Goal: Task Accomplishment & Management: Use online tool/utility

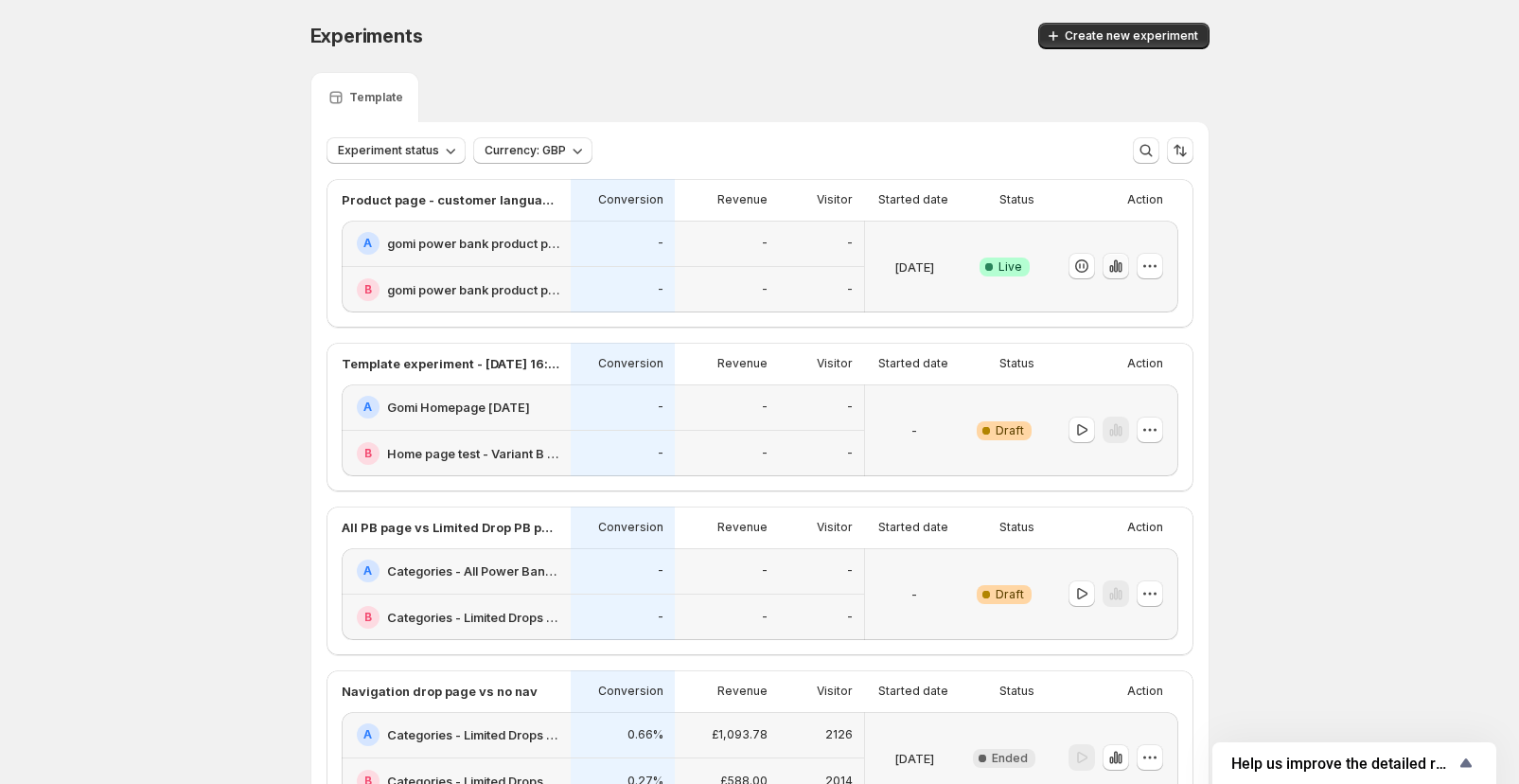
click at [1122, 272] on icon "button" at bounding box center [1117, 266] width 19 height 19
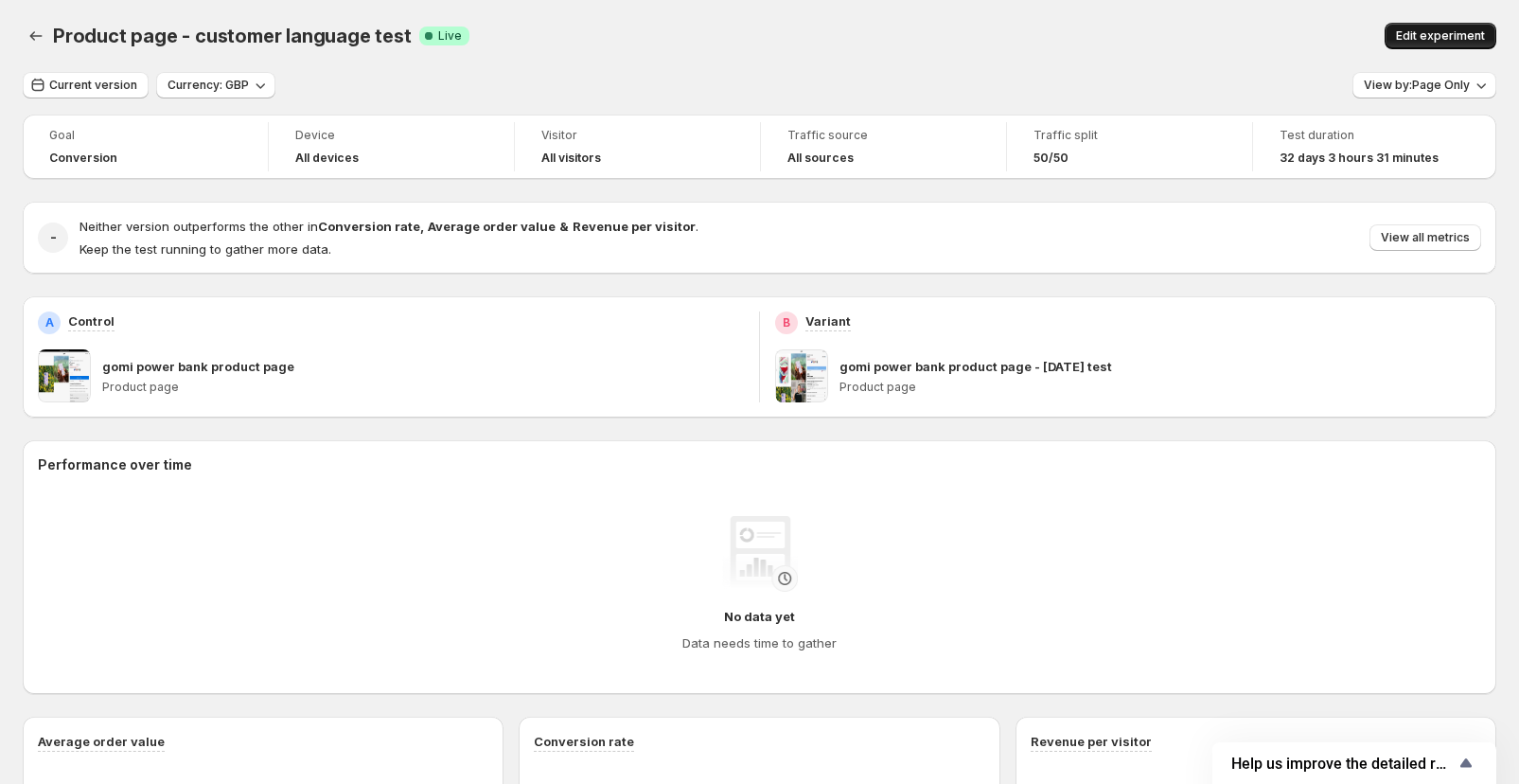
click at [1456, 37] on span "Edit experiment" at bounding box center [1441, 36] width 89 height 15
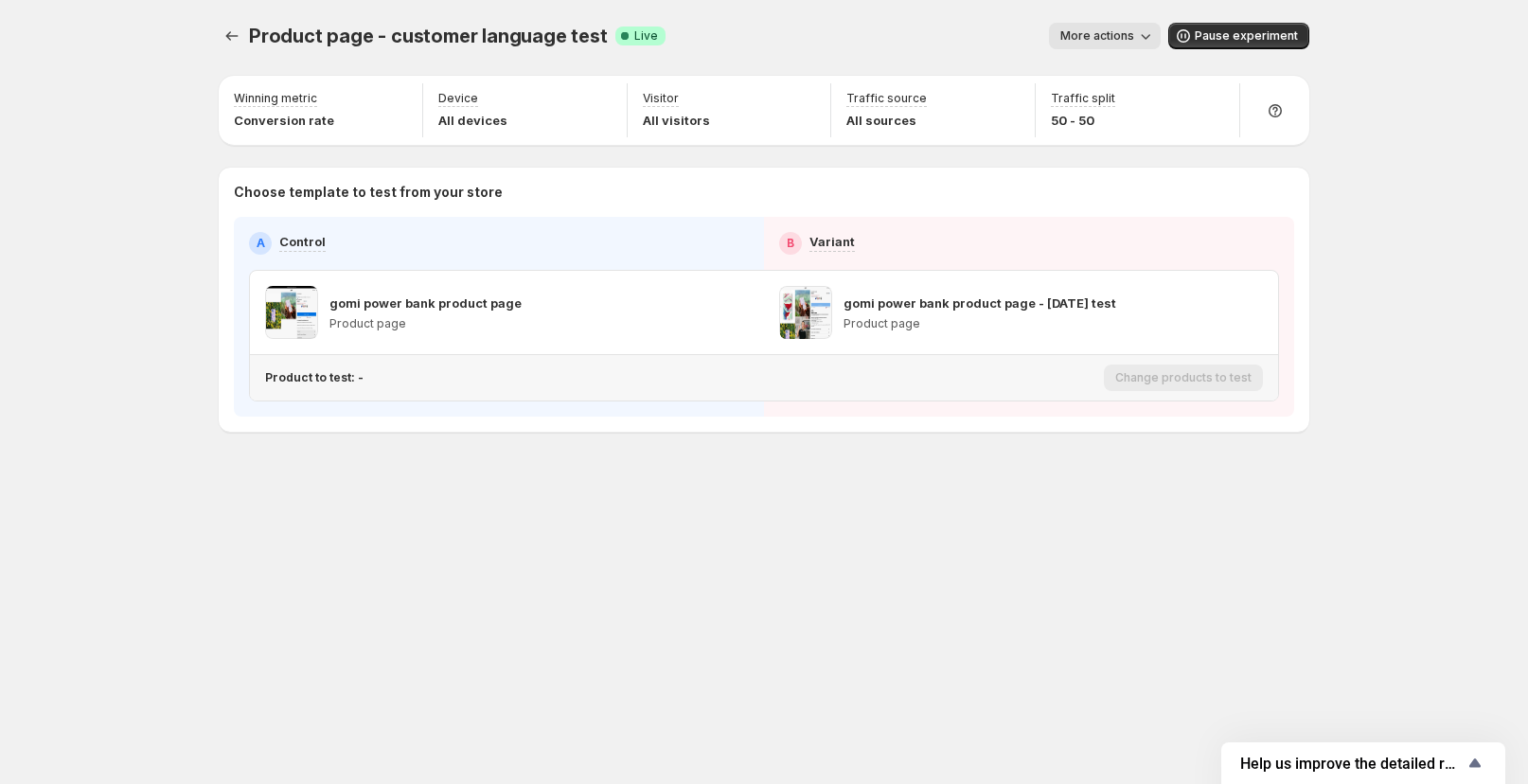
click at [340, 381] on p "Product to test: -" at bounding box center [314, 378] width 99 height 15
click at [221, 46] on button "Experiments" at bounding box center [231, 35] width 26 height 26
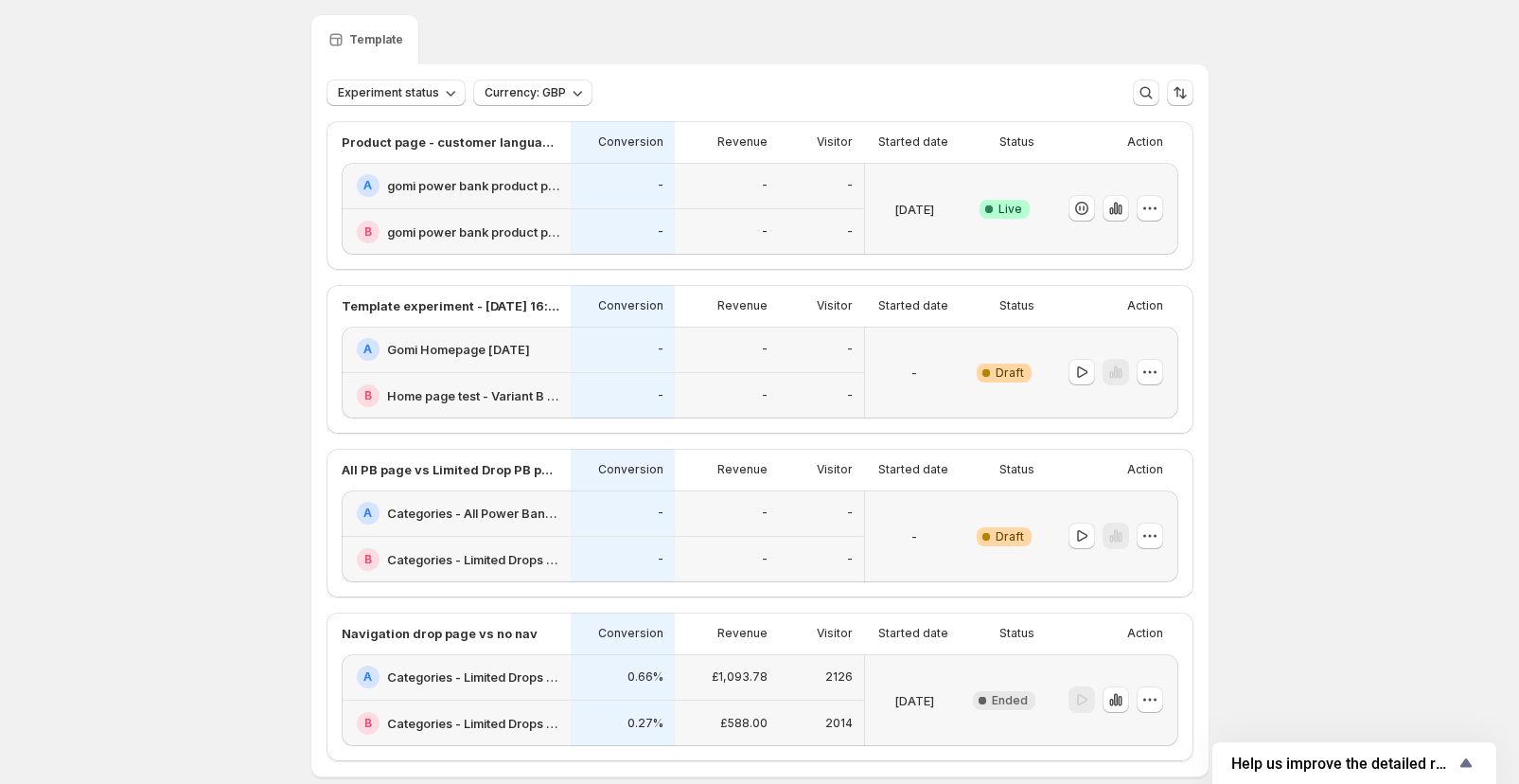
scroll to position [85, 0]
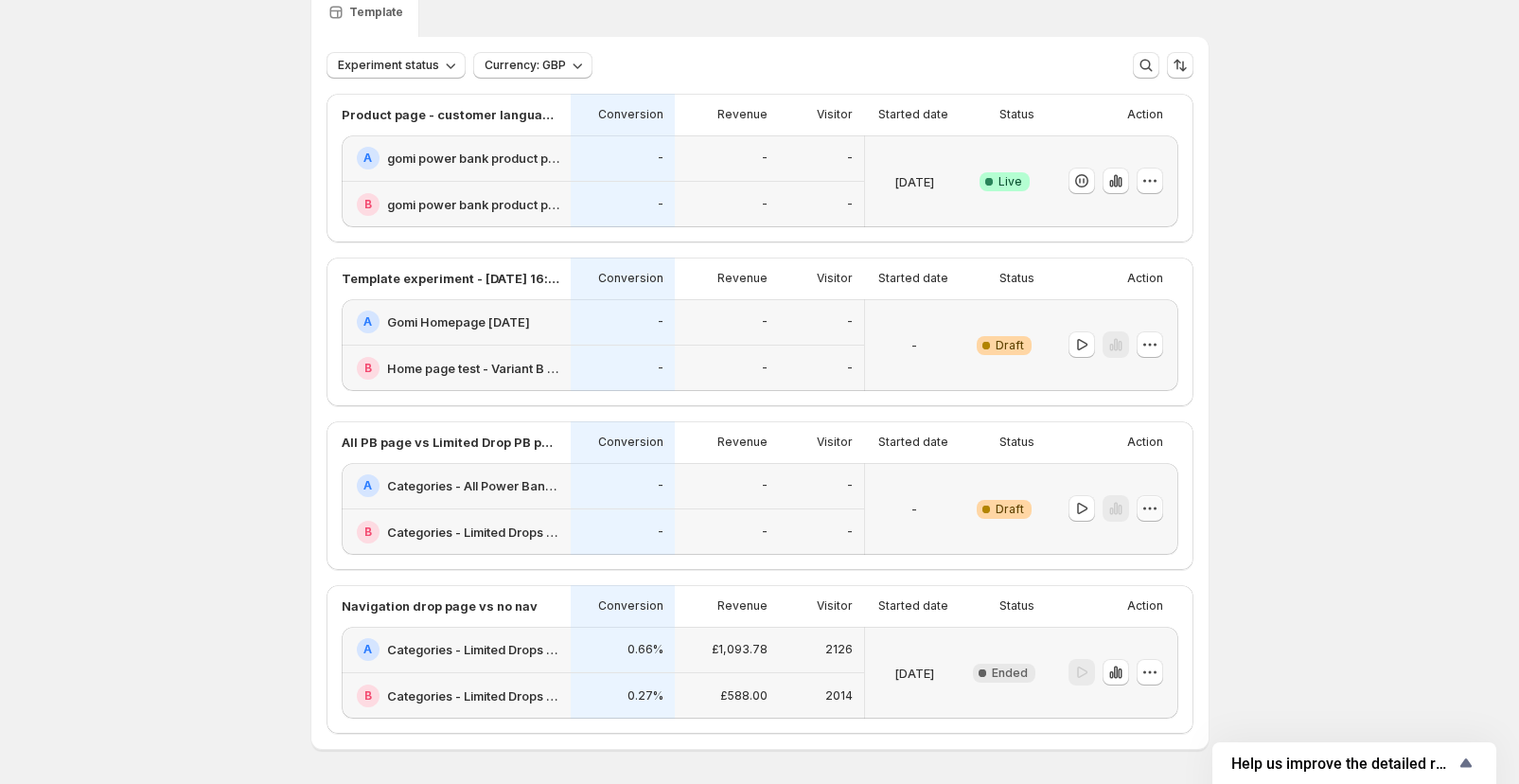
click at [1158, 511] on icon "button" at bounding box center [1151, 508] width 19 height 19
click at [1133, 544] on span "Edit" at bounding box center [1131, 546] width 21 height 15
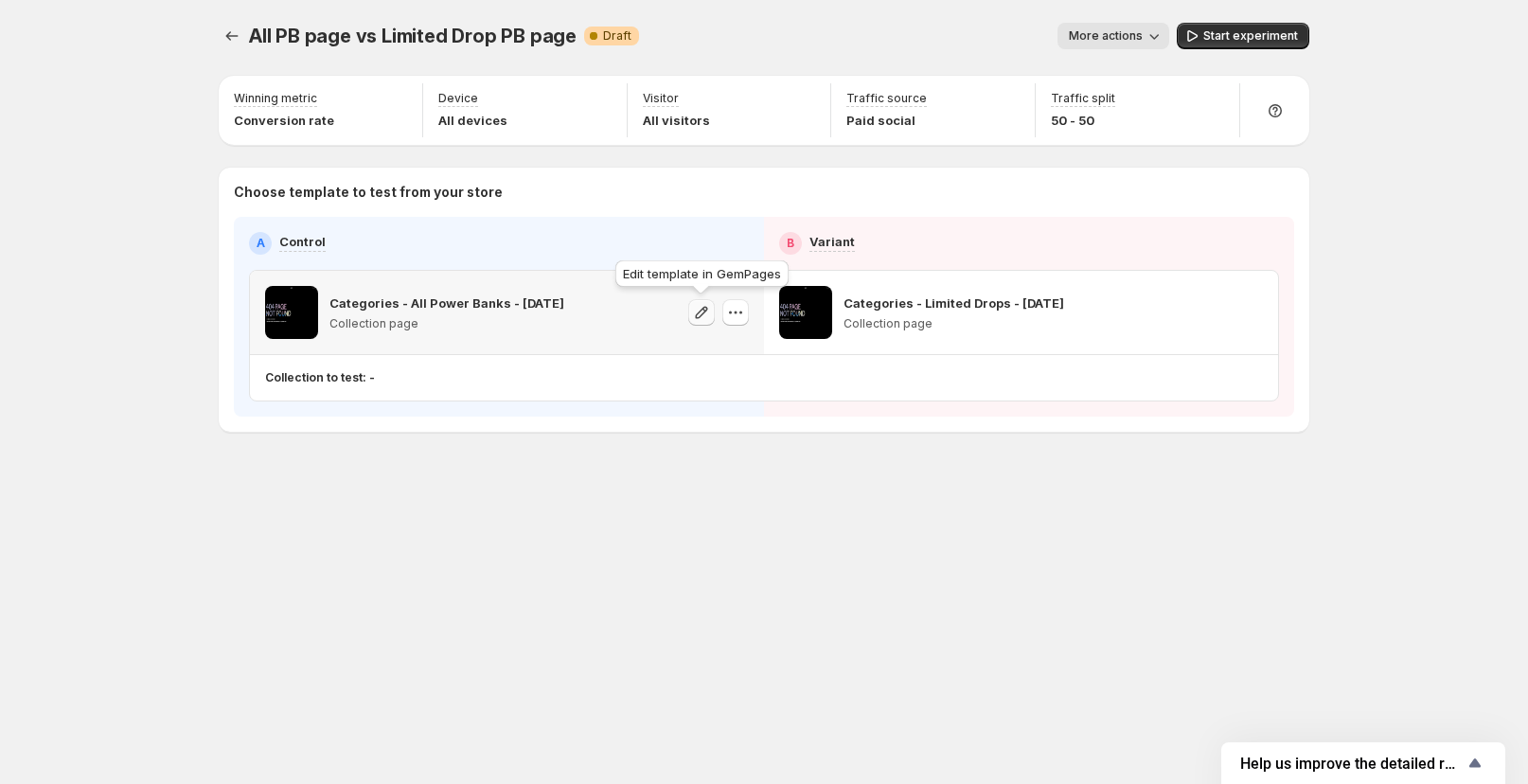
click at [711, 313] on button "button" at bounding box center [701, 311] width 26 height 26
click at [745, 318] on icon "button" at bounding box center [736, 312] width 19 height 19
click at [702, 315] on icon "button" at bounding box center [702, 312] width 19 height 19
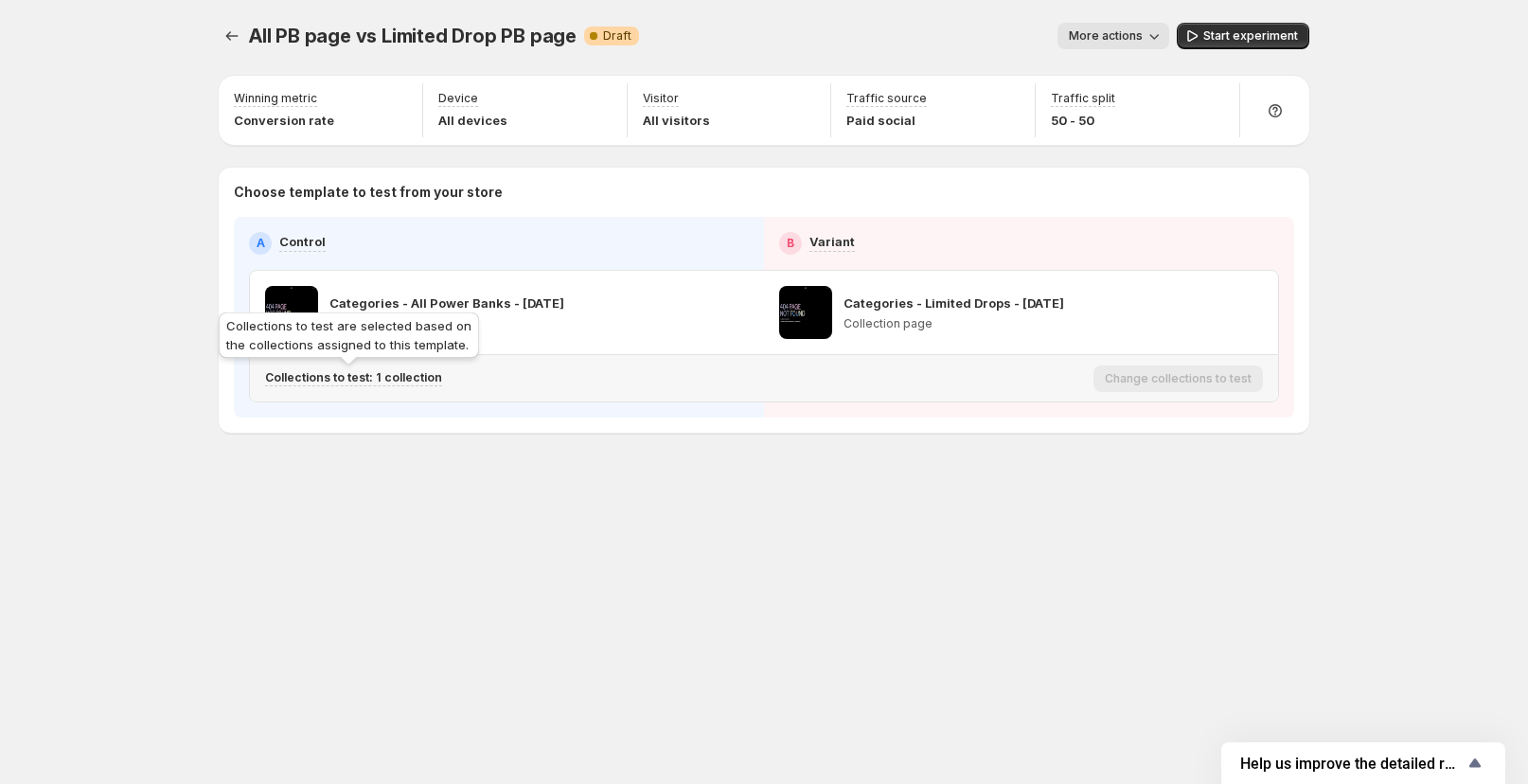
click at [386, 384] on p "Collections to test: 1 collection" at bounding box center [353, 378] width 177 height 15
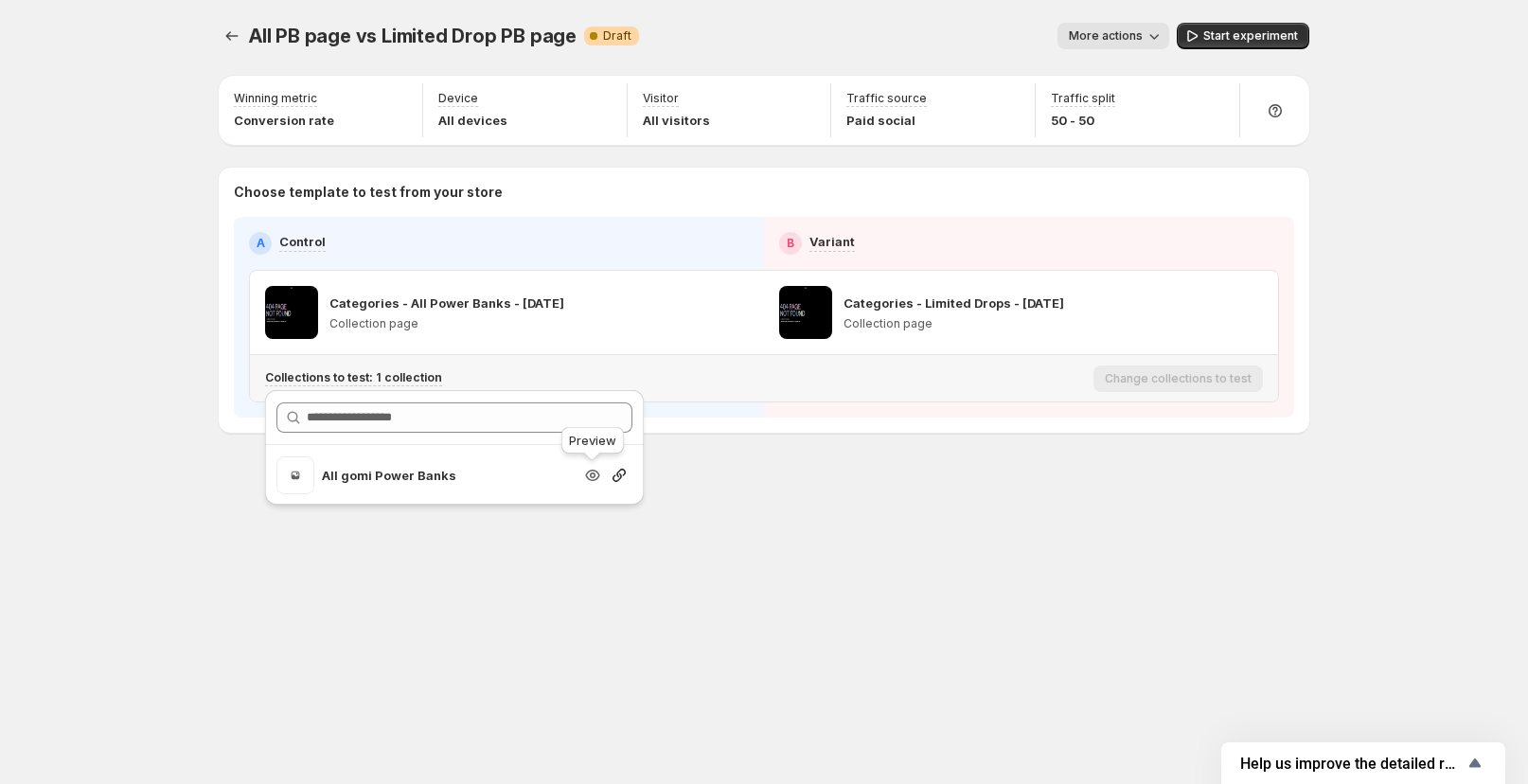
click at [588, 475] on icon "Search for and select a customer segment" at bounding box center [593, 476] width 19 height 19
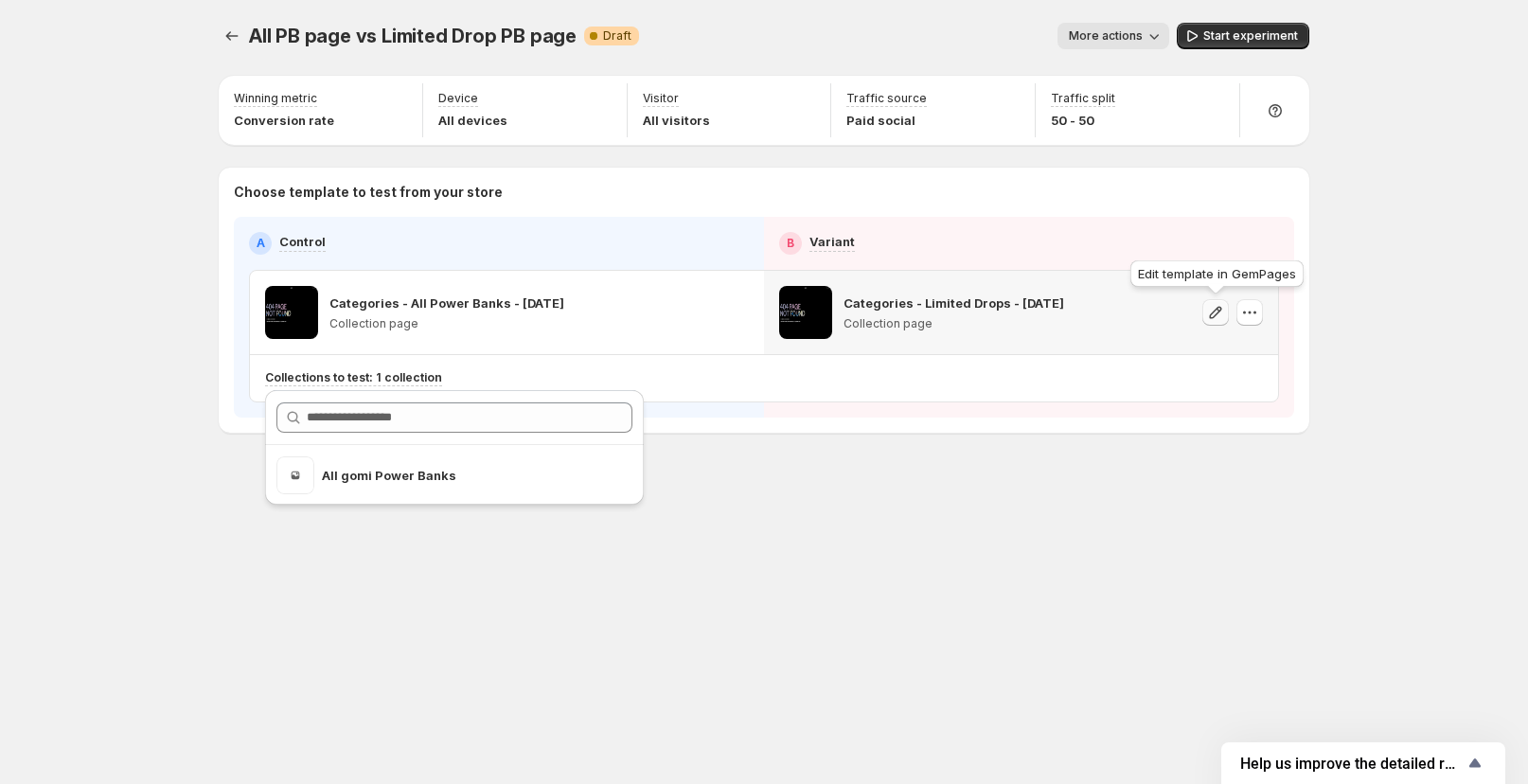
click at [1219, 314] on icon "button" at bounding box center [1216, 312] width 19 height 19
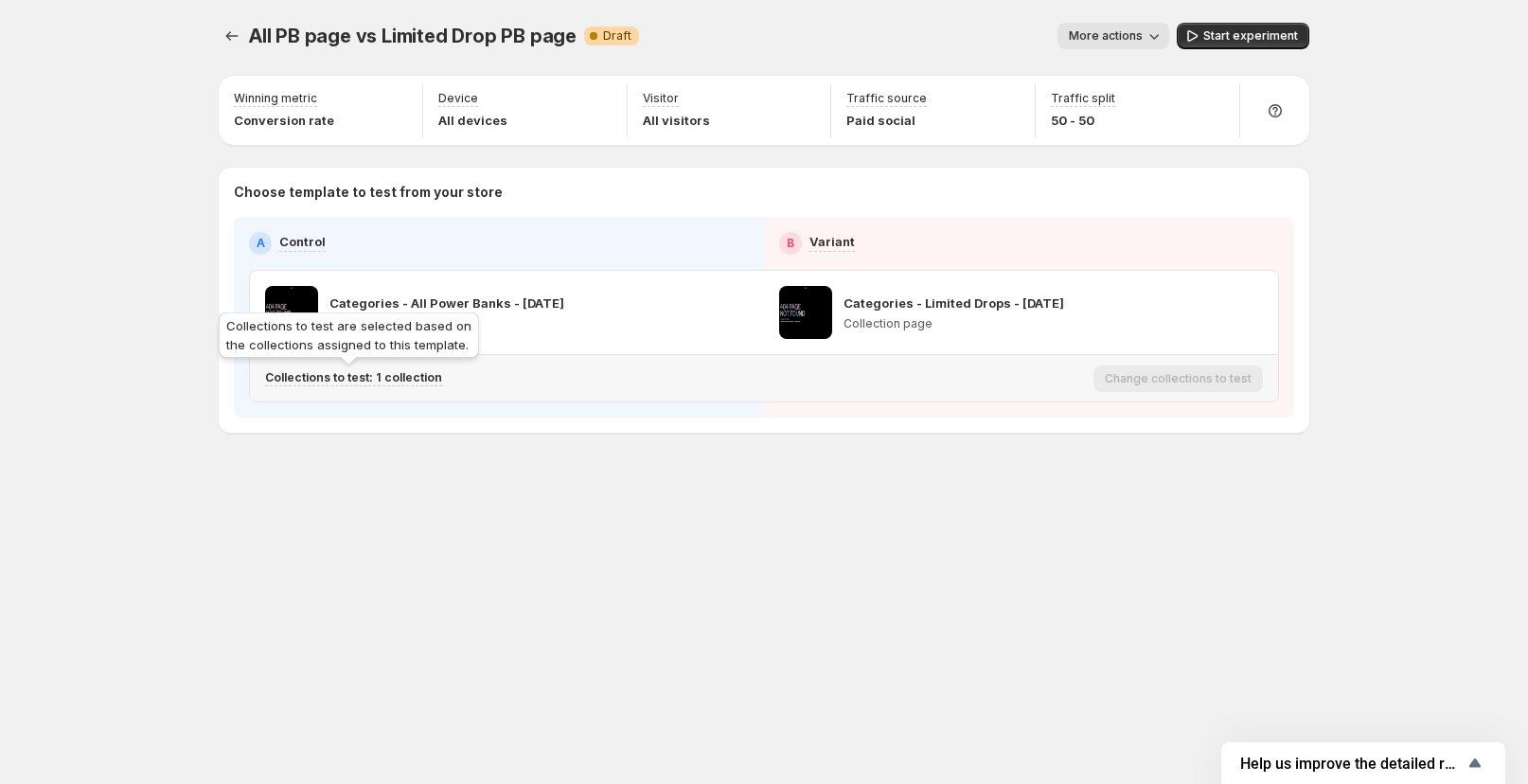
click at [394, 381] on p "Collections to test: 1 collection" at bounding box center [353, 378] width 177 height 15
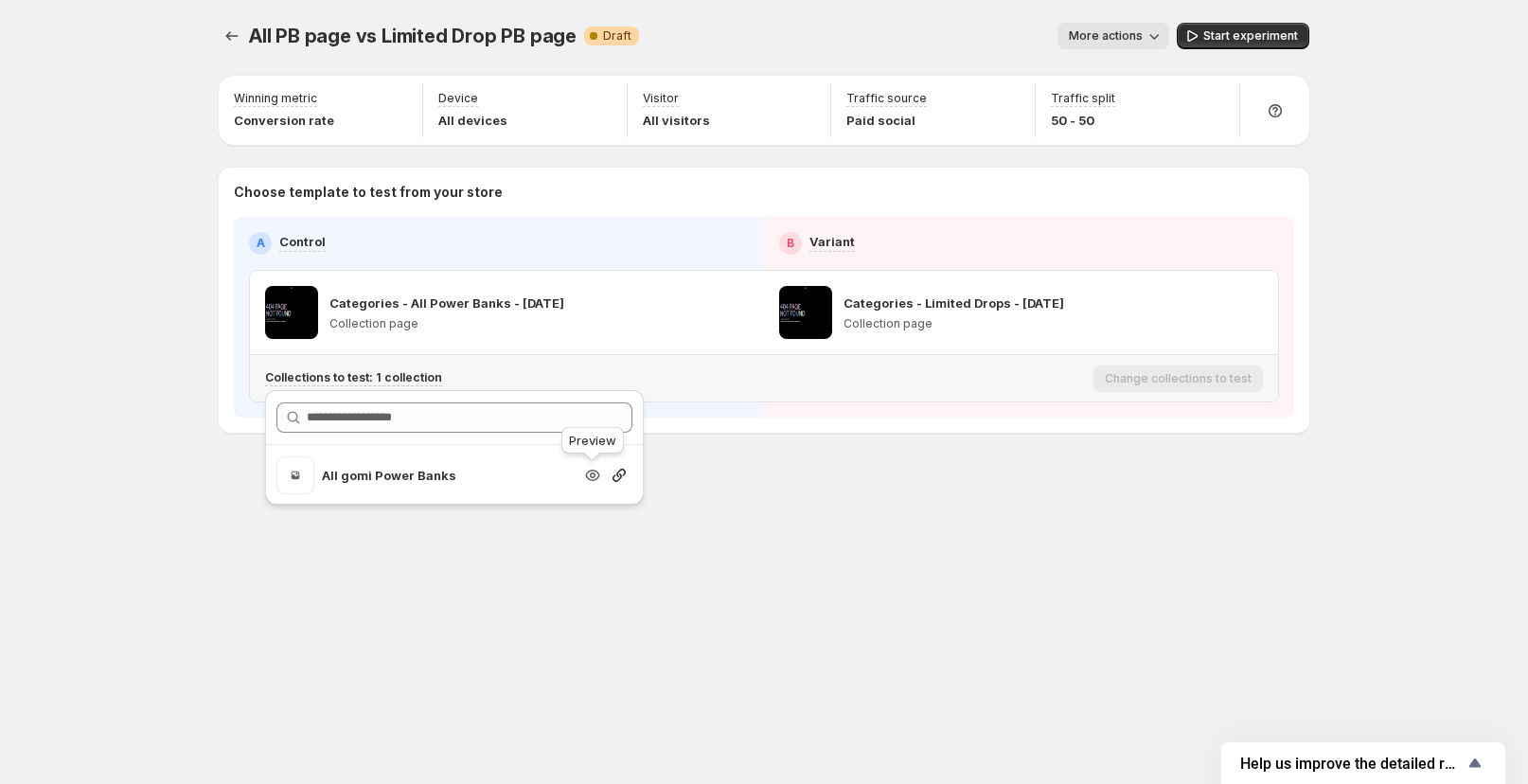
click at [592, 474] on icon "Search for and select a customer segment" at bounding box center [593, 476] width 19 height 19
click at [230, 44] on icon "Experiments" at bounding box center [232, 36] width 19 height 19
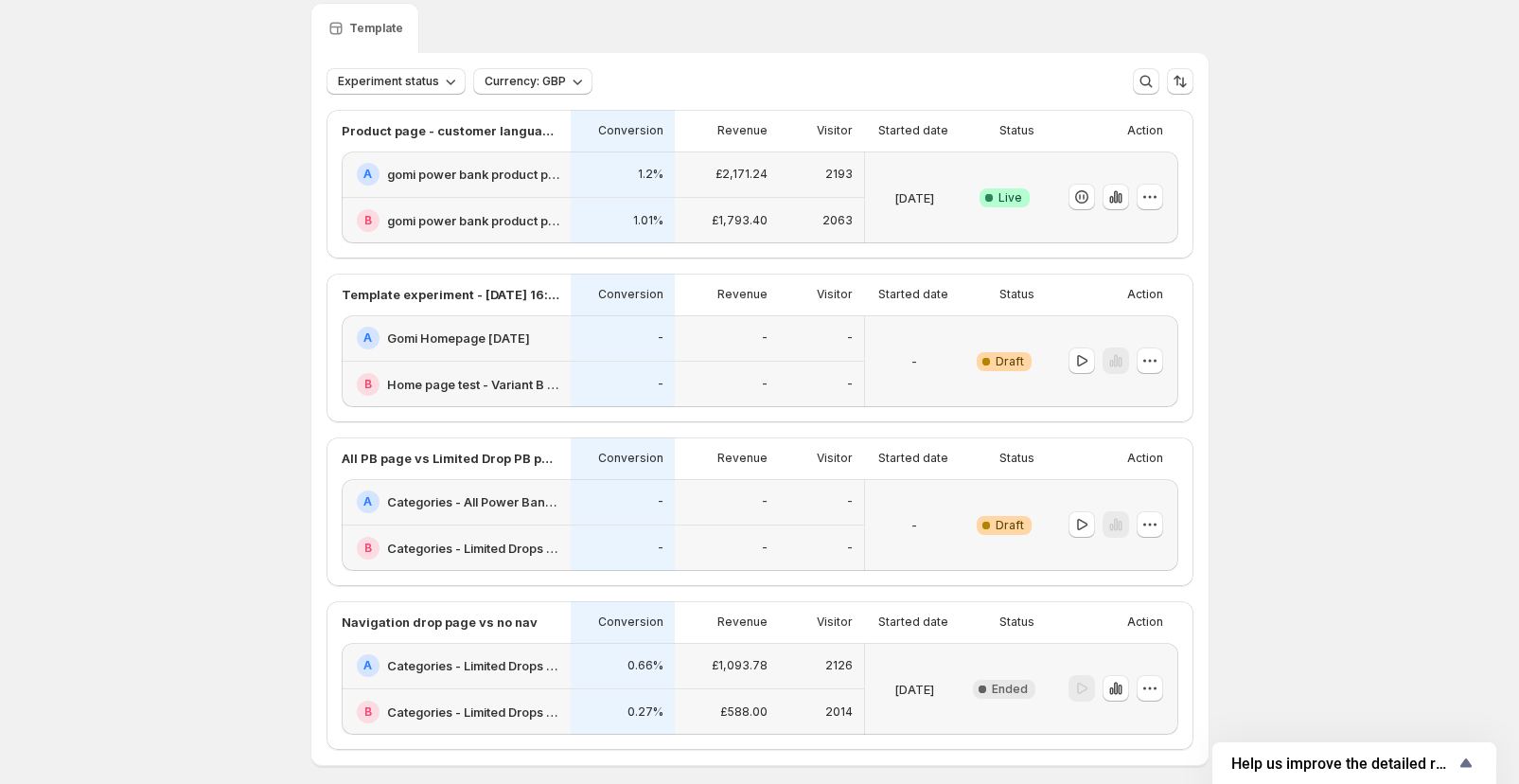
scroll to position [152, 0]
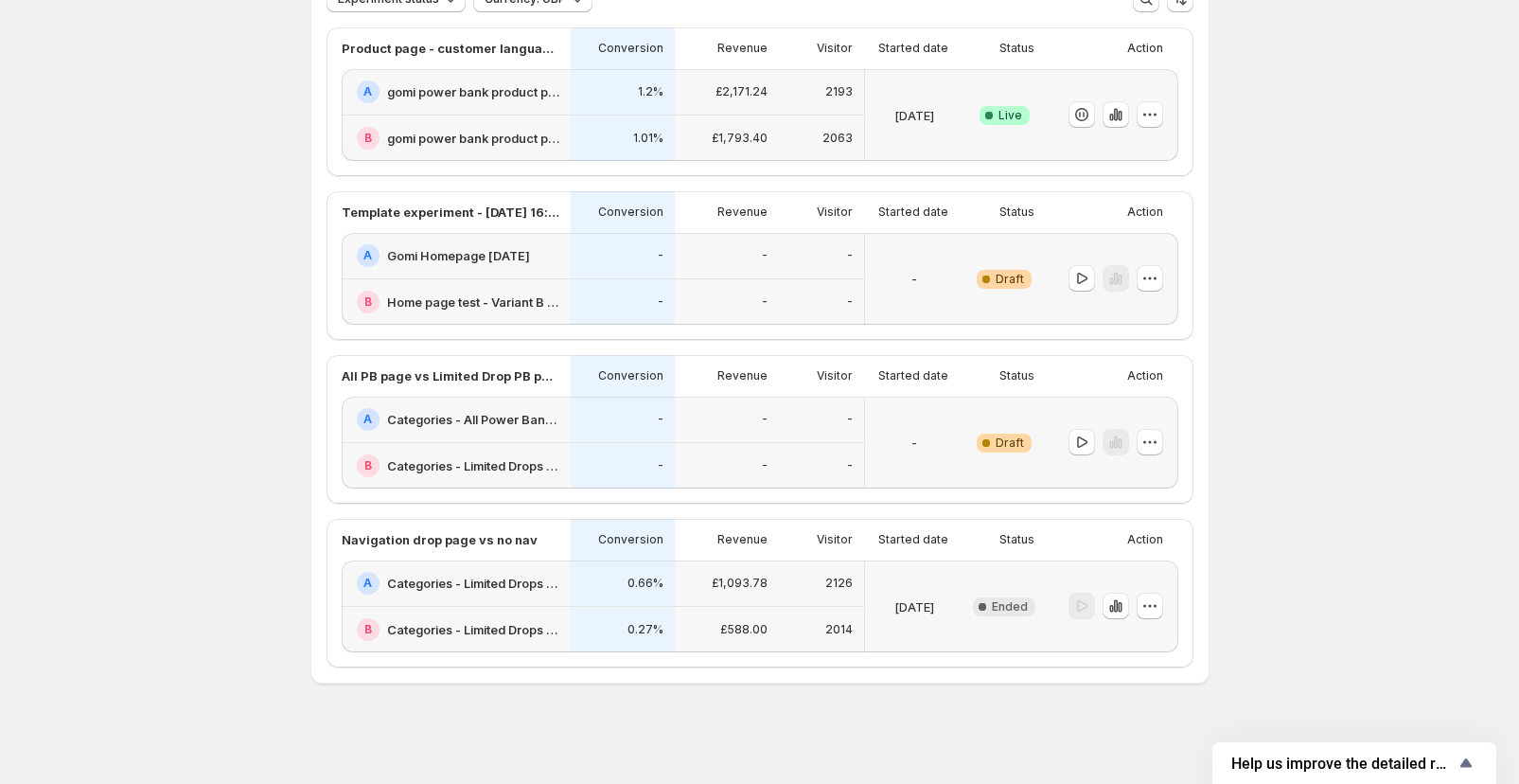
click at [1121, 442] on div at bounding box center [1116, 443] width 26 height 27
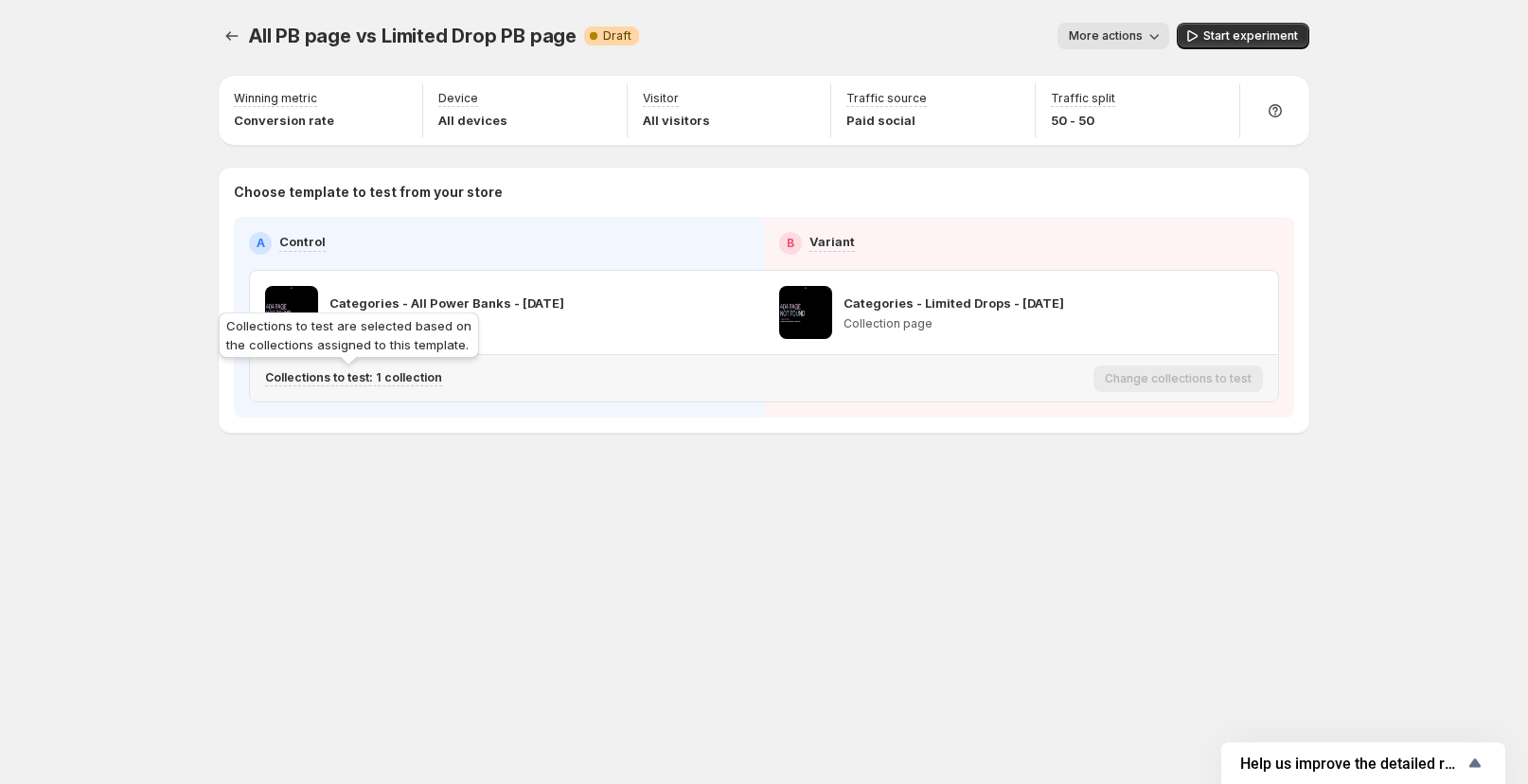
click at [343, 377] on p "Collections to test: 1 collection" at bounding box center [353, 378] width 177 height 15
